Goal: Check status: Check status

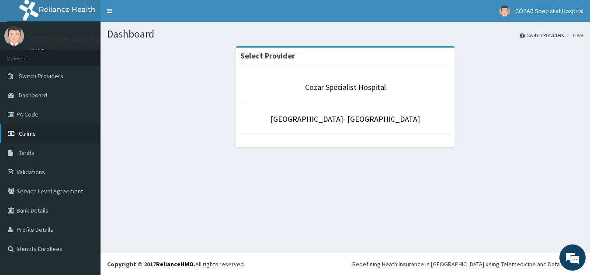
click at [42, 132] on link "Claims" at bounding box center [50, 133] width 100 height 19
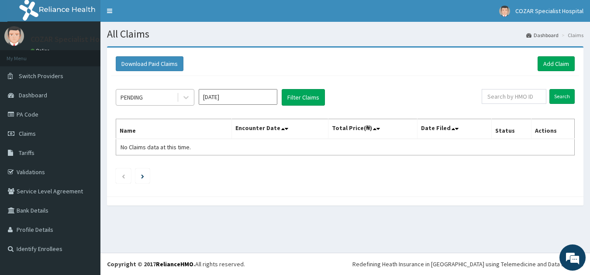
click at [150, 99] on div "PENDING" at bounding box center [146, 97] width 61 height 14
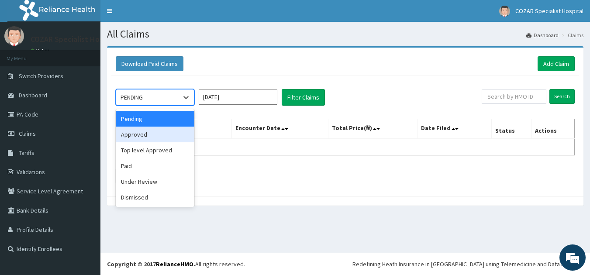
click at [162, 139] on div "Approved" at bounding box center [155, 135] width 79 height 16
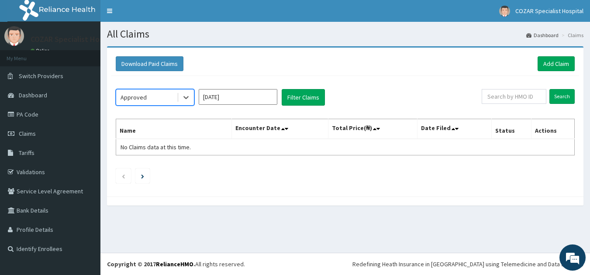
click at [265, 98] on input "Sep 2025" at bounding box center [238, 97] width 79 height 16
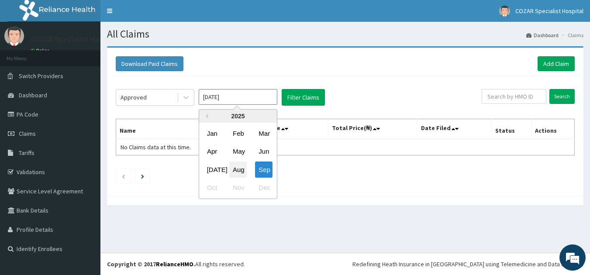
click at [239, 169] on div "Aug" at bounding box center [237, 170] width 17 height 16
type input "Aug 2025"
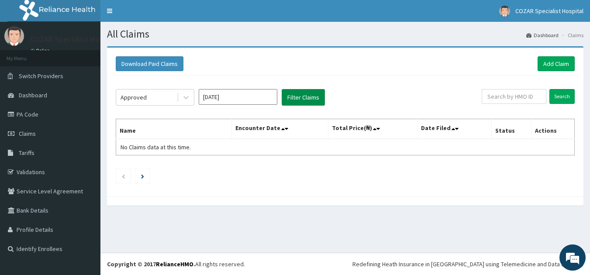
click at [312, 94] on button "Filter Claims" at bounding box center [303, 97] width 43 height 17
click at [308, 98] on button "Filter Claims" at bounding box center [303, 97] width 43 height 17
click at [282, 89] on button "Filter Claims" at bounding box center [303, 97] width 43 height 17
